Goal: Task Accomplishment & Management: Manage account settings

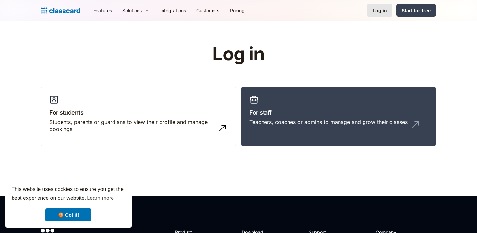
click at [381, 11] on div "Log in" at bounding box center [379, 10] width 14 height 7
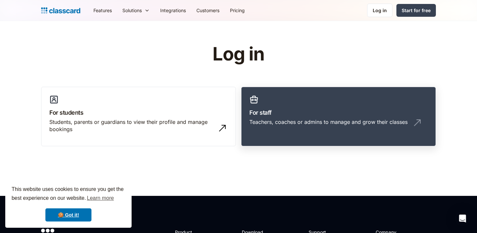
click at [292, 122] on div "Teachers, coaches or admins to manage and grow their classes" at bounding box center [328, 121] width 158 height 7
